Goal: Information Seeking & Learning: Learn about a topic

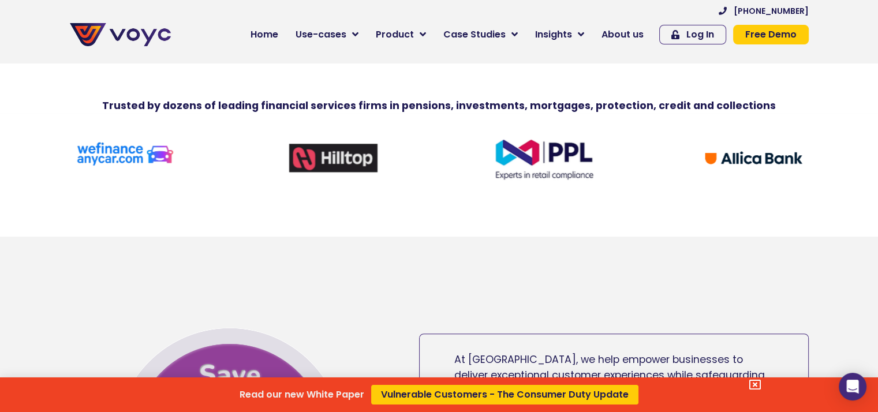
scroll to position [693, 0]
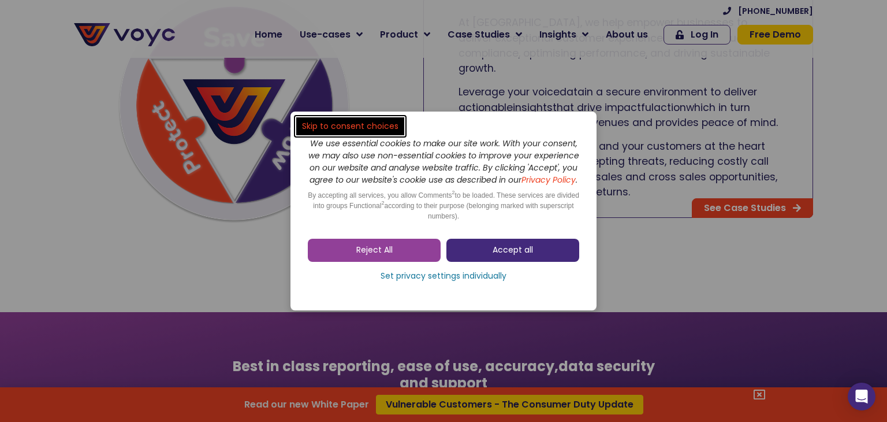
click at [500, 256] on span "Accept all" at bounding box center [513, 250] width 40 height 12
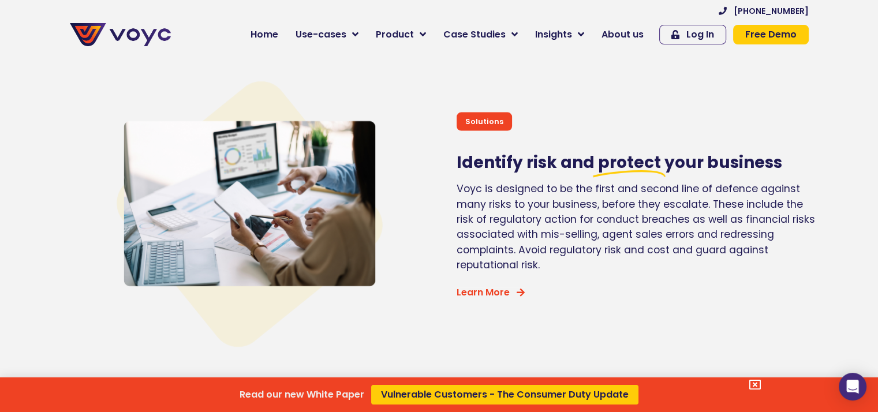
scroll to position [2888, 0]
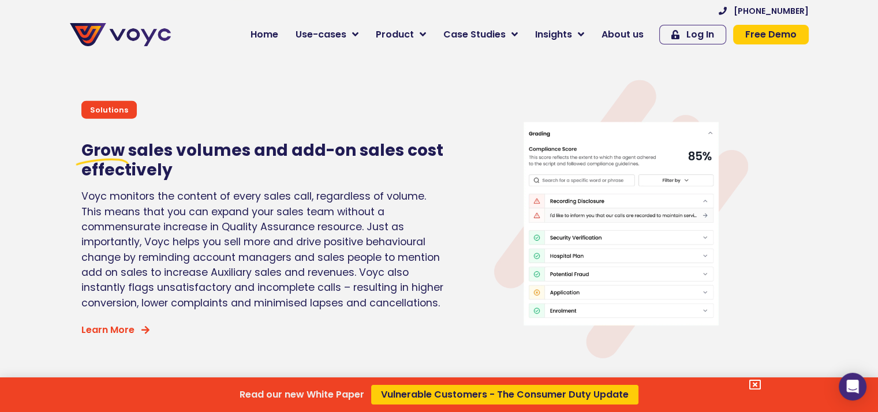
click at [632, 33] on div "Read our new White Paper Vulnerable Customers - The Consumer Duty Update" at bounding box center [439, 206] width 878 height 412
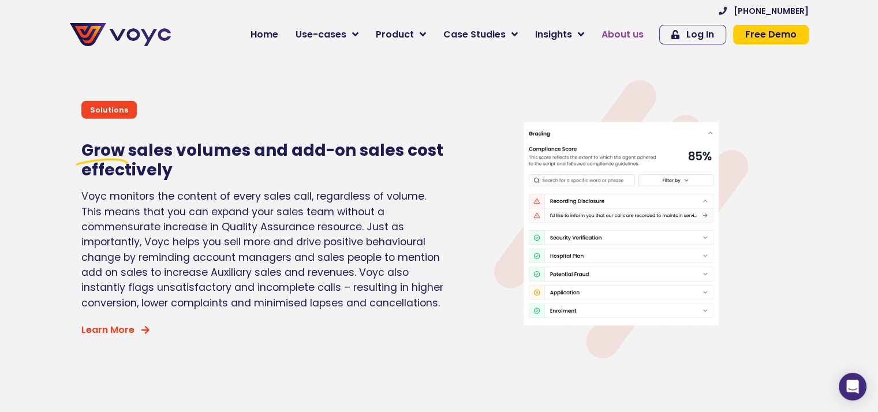
click at [631, 33] on span "About us" at bounding box center [623, 35] width 42 height 14
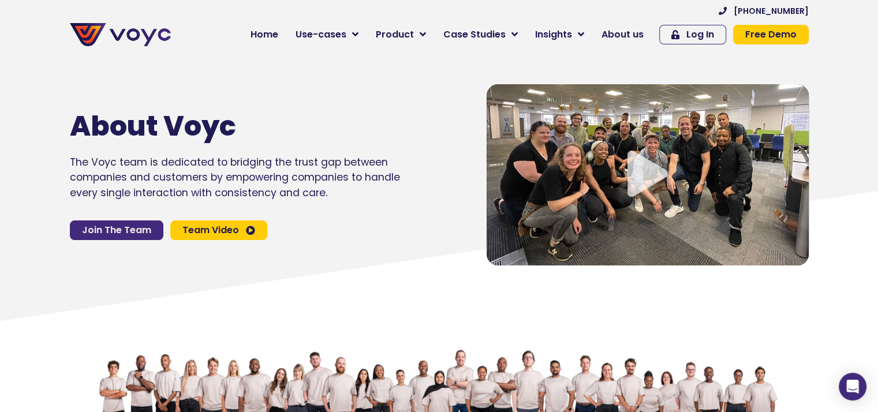
click at [125, 232] on span "Join The Team" at bounding box center [116, 230] width 69 height 9
click at [623, 33] on span "About us" at bounding box center [623, 35] width 42 height 14
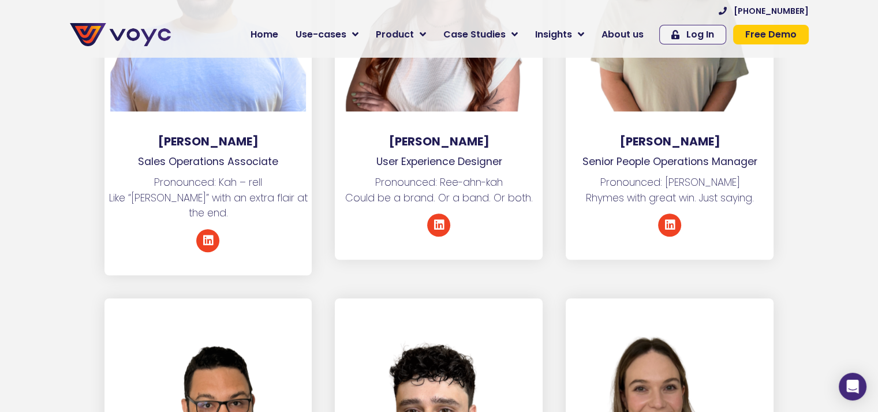
scroll to position [5198, 0]
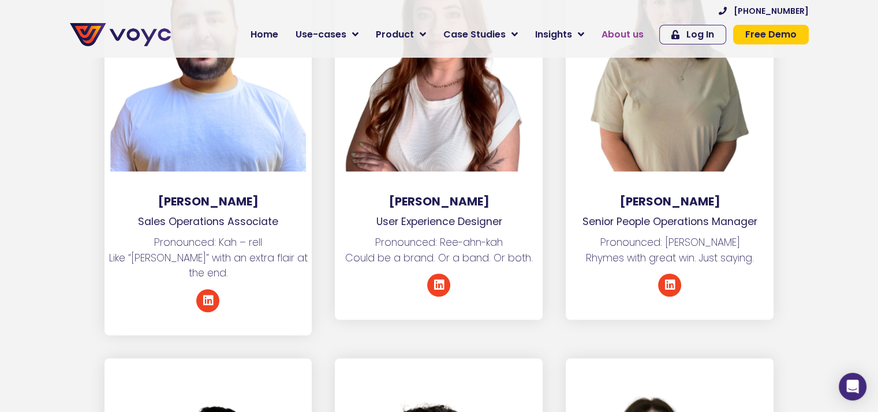
click at [634, 31] on span "About us" at bounding box center [623, 35] width 42 height 14
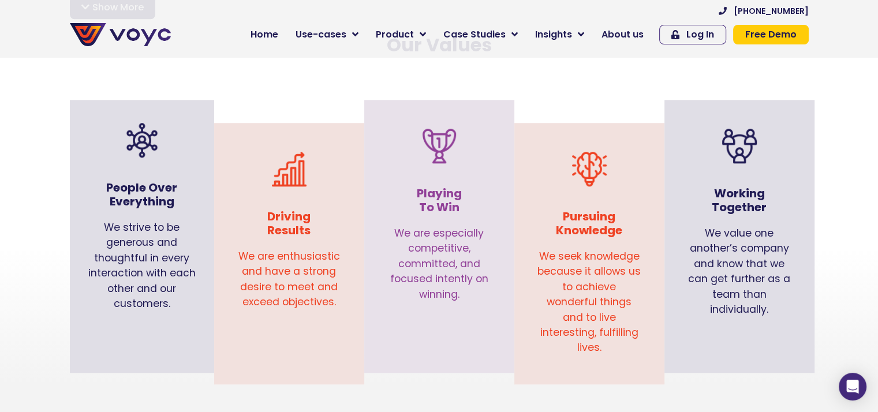
scroll to position [1155, 0]
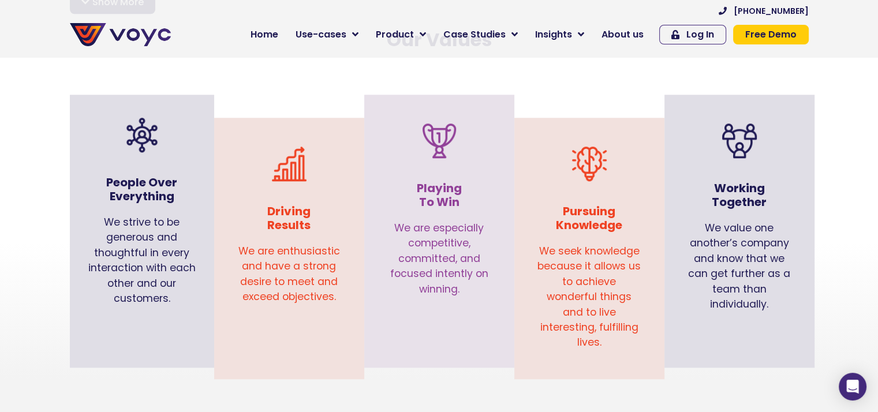
drag, startPoint x: 342, startPoint y: 284, endPoint x: 266, endPoint y: 163, distance: 143.1
click at [266, 163] on div "Driving Results We are enthusiastic and have a strong desire to meet and exceed…" at bounding box center [289, 223] width 139 height 199
copy div "Driving Results We are enthusiastic and have a strong desire to meet and exceed…"
drag, startPoint x: 169, startPoint y: 285, endPoint x: 100, endPoint y: 116, distance: 183.0
click at [99, 116] on div "People Over Everything We strive to be generous and thoughtful in every interac…" at bounding box center [142, 212] width 144 height 234
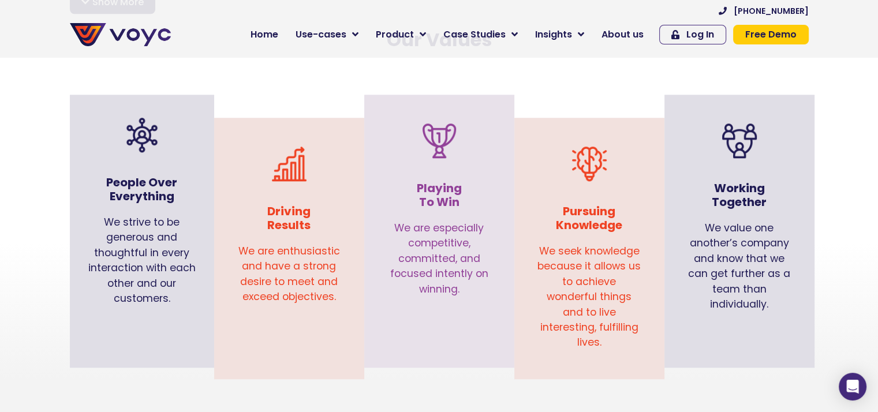
copy div "People Over Everything We strive to be generous and thoughtful in every interac…"
